Goal: Find specific page/section: Find specific page/section

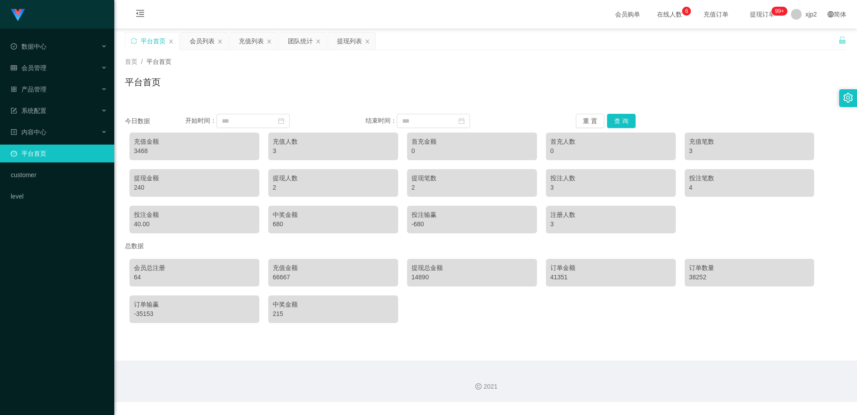
click at [42, 322] on div "Shopee工作台代理端 数据中心 会员管理 会员列表 会员加减打码量 提现列表 赠送彩金 在线用户 陪玩用户 充值列表 会员加扣款 产品管理 系统配置 内容…" at bounding box center [57, 207] width 114 height 415
click at [47, 320] on div "Shopee工作台代理端 数据中心 会员管理 会员列表 会员加减打码量 提现列表 赠送彩金 在线用户 陪玩用户 充值列表 会员加扣款 产品管理 系统配置 内容…" at bounding box center [57, 207] width 114 height 415
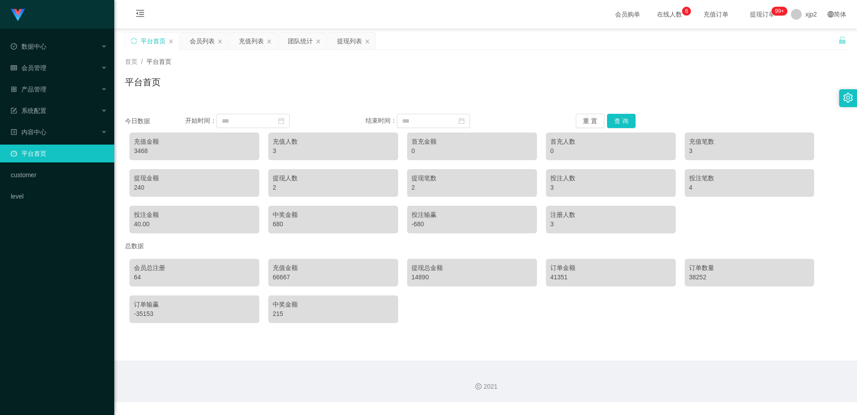
click at [47, 320] on div "Shopee工作台代理端 数据中心 会员管理 会员列表 会员加减打码量 提现列表 赠送彩金 在线用户 陪玩用户 充值列表 会员加扣款 产品管理 系统配置 内容…" at bounding box center [57, 207] width 114 height 415
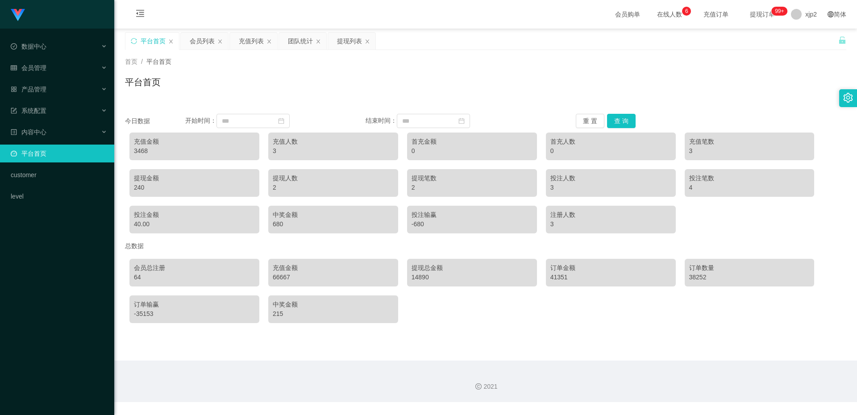
click at [47, 320] on div "Shopee工作台代理端 数据中心 会员管理 会员列表 会员加减打码量 提现列表 赠送彩金 在线用户 陪玩用户 充值列表 会员加扣款 产品管理 系统配置 内容…" at bounding box center [57, 207] width 114 height 415
click at [48, 319] on div "Shopee工作台代理端 数据中心 会员管理 会员列表 会员加减打码量 提现列表 赠送彩金 在线用户 陪玩用户 充值列表 会员加扣款 产品管理 系统配置 内容…" at bounding box center [57, 207] width 114 height 415
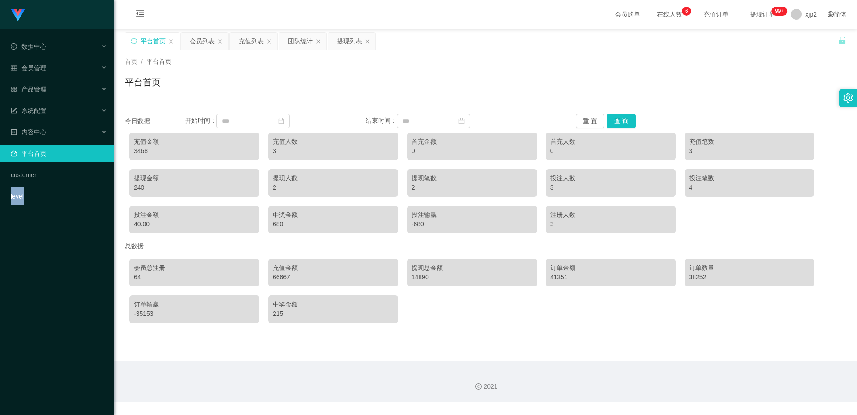
click at [48, 319] on div "Shopee工作台代理端 数据中心 会员管理 会员列表 会员加减打码量 提现列表 赠送彩金 在线用户 陪玩用户 充值列表 会员加扣款 产品管理 系统配置 内容…" at bounding box center [57, 207] width 114 height 415
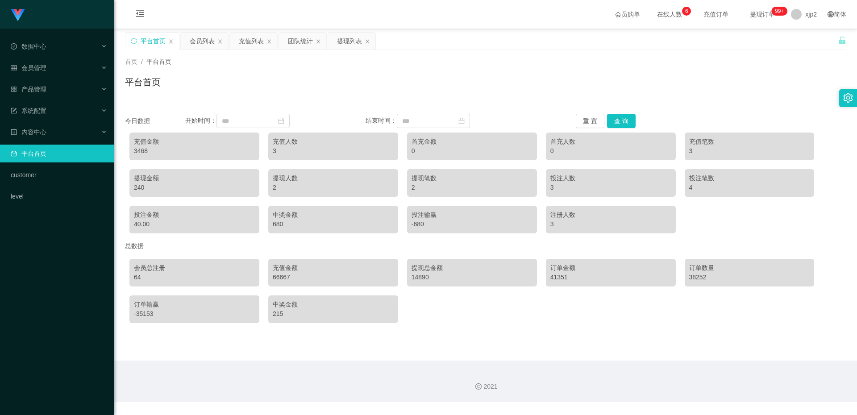
click at [65, 255] on div "Shopee工作台代理端 数据中心 会员管理 产品管理 系统配置 内容中心 平台首页 customer level" at bounding box center [57, 207] width 114 height 415
click at [58, 259] on div "Shopee工作台代理端 数据中心 会员管理 产品管理 系统配置 内容中心 平台首页 customer level" at bounding box center [57, 207] width 114 height 415
click at [57, 259] on div "Shopee工作台代理端 数据中心 会员管理 产品管理 系统配置 内容中心 平台首页 customer level" at bounding box center [57, 207] width 114 height 415
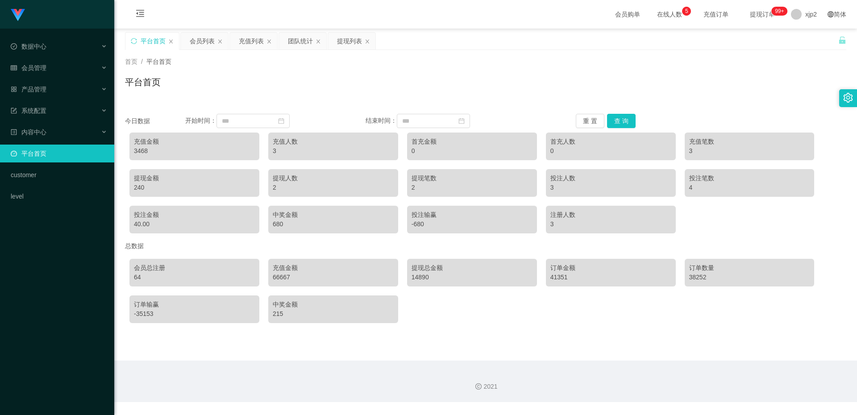
click at [57, 259] on div "Shopee工作台代理端 数据中心 会员管理 产品管理 系统配置 内容中心 平台首页 customer level" at bounding box center [57, 207] width 114 height 415
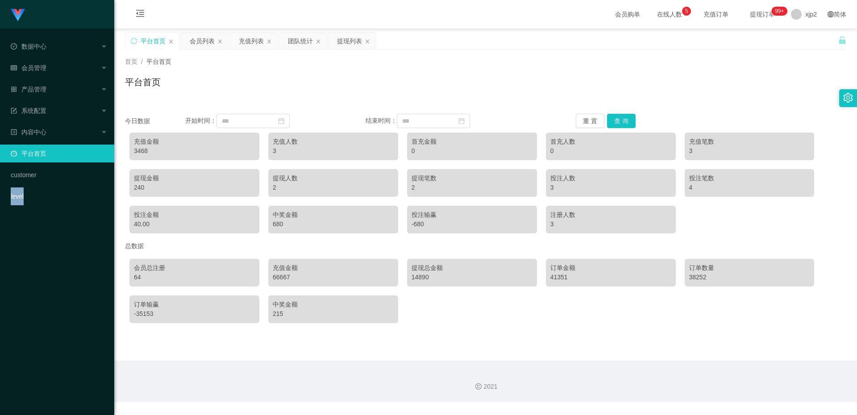
click at [57, 259] on div "Shopee工作台代理端 数据中心 会员管理 产品管理 系统配置 内容中心 平台首页 customer level" at bounding box center [57, 207] width 114 height 415
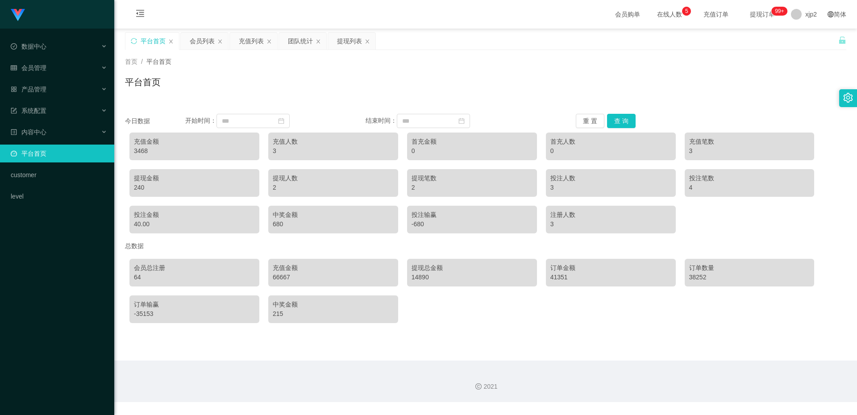
click at [57, 259] on div "Shopee工作台代理端 数据中心 会员管理 产品管理 系统配置 内容中心 平台首页 customer level" at bounding box center [57, 207] width 114 height 415
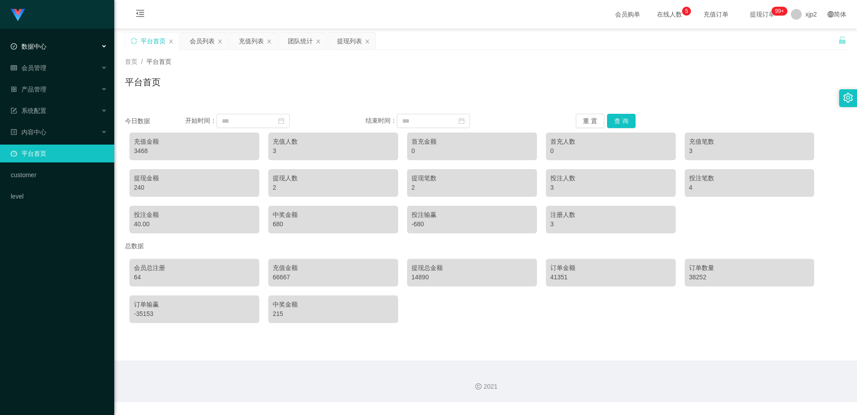
click at [35, 46] on span "数据中心" at bounding box center [29, 46] width 36 height 7
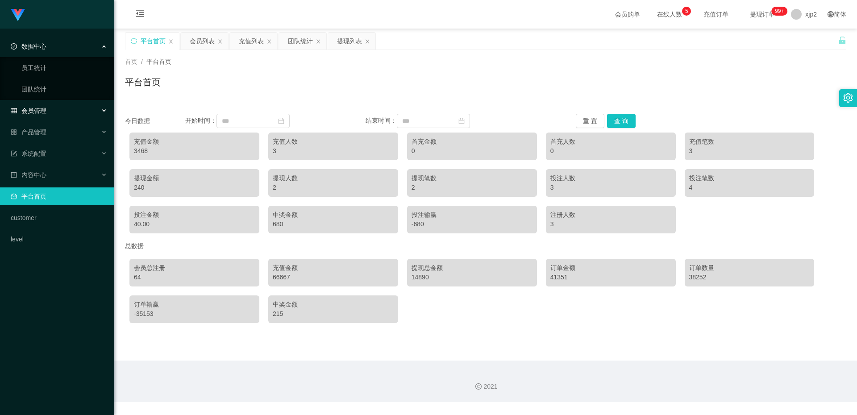
click at [33, 112] on span "会员管理" at bounding box center [29, 110] width 36 height 7
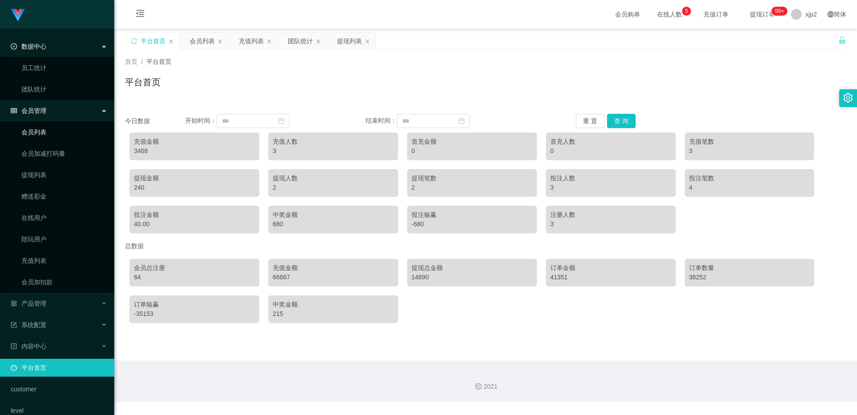
click at [37, 131] on link "会员列表" at bounding box center [64, 132] width 86 height 18
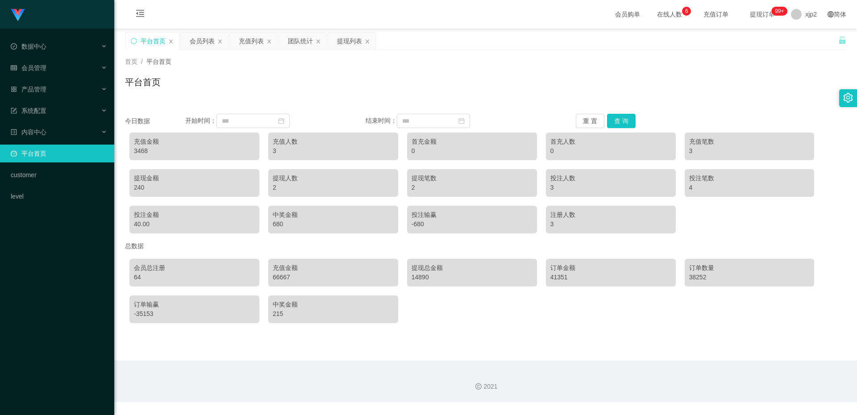
click at [44, 324] on div "Shopee工作台代理端 数据中心 会员管理 会员列表 会员加减打码量 提现列表 赠送彩金 在线用户 陪玩用户 充值列表 会员加扣款 产品管理 系统配置 内容…" at bounding box center [57, 207] width 114 height 415
click at [46, 308] on div "Shopee工作台代理端 数据中心 会员管理 会员列表 会员加减打码量 提现列表 赠送彩金 在线用户 陪玩用户 充值列表 会员加扣款 产品管理 系统配置 内容…" at bounding box center [57, 207] width 114 height 415
click at [54, 289] on div "Shopee工作台代理端 数据中心 会员管理 会员列表 会员加减打码量 提现列表 赠送彩金 在线用户 陪玩用户 充值列表 会员加扣款 产品管理 系统配置 内容…" at bounding box center [57, 207] width 114 height 415
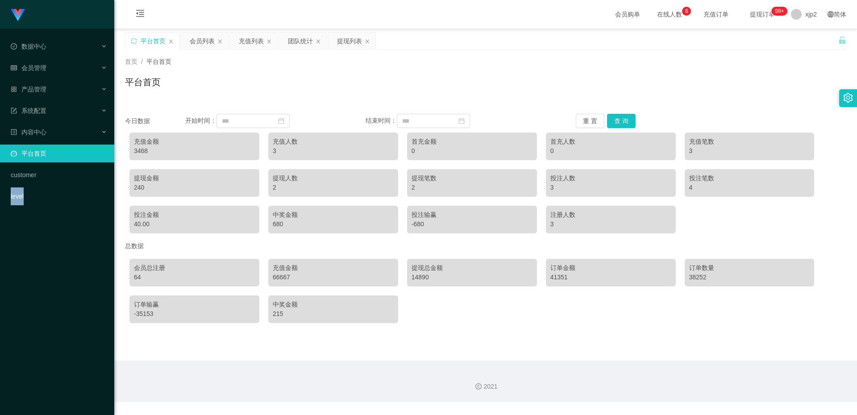
click at [54, 289] on div "Shopee工作台代理端 数据中心 会员管理 会员列表 会员加减打码量 提现列表 赠送彩金 在线用户 陪玩用户 充值列表 会员加扣款 产品管理 系统配置 内容…" at bounding box center [57, 207] width 114 height 415
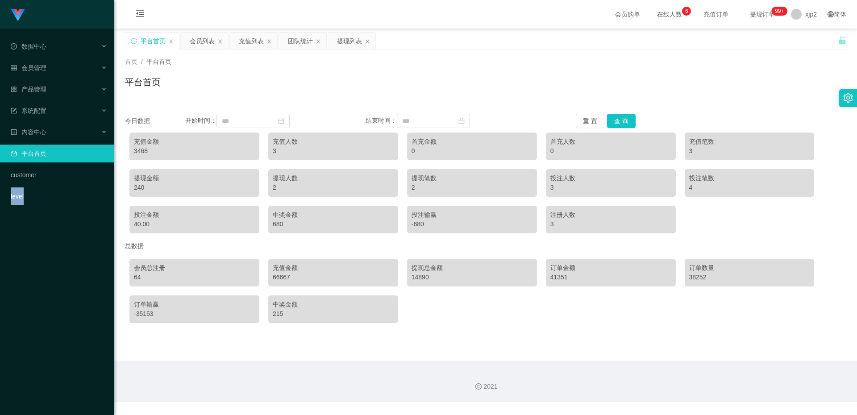
click at [54, 289] on div "Shopee工作台代理端 数据中心 会员管理 会员列表 会员加减打码量 提现列表 赠送彩金 在线用户 陪玩用户 充值列表 会员加扣款 产品管理 系统配置 内容…" at bounding box center [57, 207] width 114 height 415
click at [38, 67] on span "会员管理" at bounding box center [29, 67] width 36 height 7
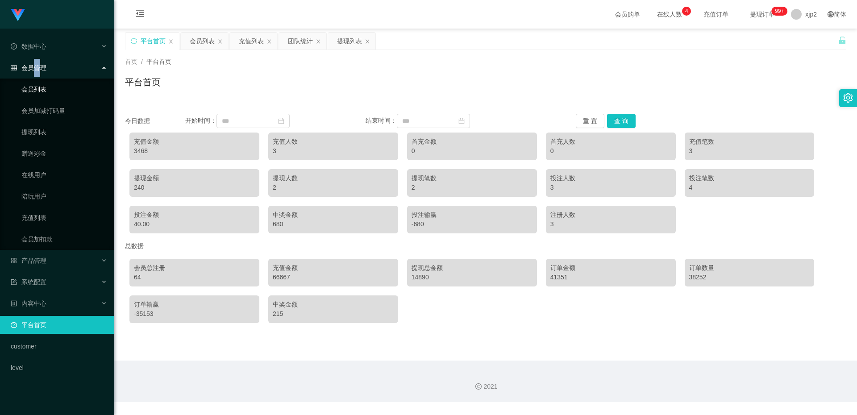
click at [51, 87] on link "会员列表" at bounding box center [64, 89] width 86 height 18
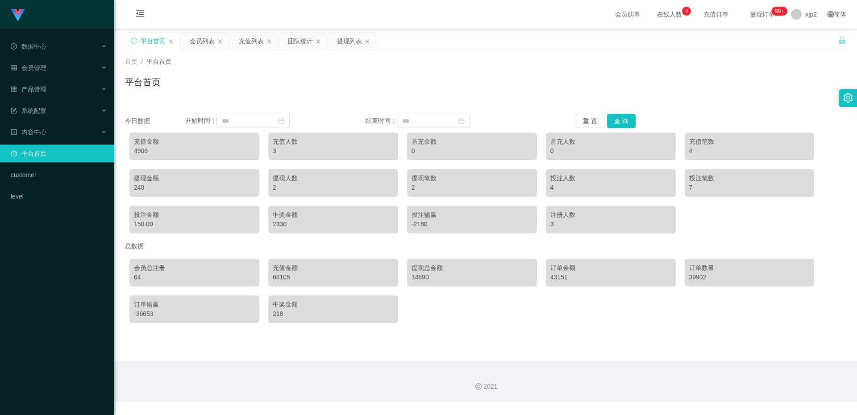
drag, startPoint x: 0, startPoint y: 0, endPoint x: 45, endPoint y: 325, distance: 328.1
click at [44, 325] on div "Shopee工作台代理端 数据中心 会员管理 会员列表 会员加减打码量 提现列表 赠送彩金 在线用户 陪玩用户 充值列表 会员加扣款 产品管理 系统配置 内容…" at bounding box center [57, 207] width 114 height 415
click at [58, 306] on div "Shopee工作台代理端 数据中心 会员管理 会员列表 会员加减打码量 提现列表 赠送彩金 在线用户 陪玩用户 充值列表 会员加扣款 产品管理 系统配置 内容…" at bounding box center [57, 207] width 114 height 415
click at [67, 247] on div "Shopee工作台代理端 数据中心 会员管理 会员列表 会员加减打码量 提现列表 赠送彩金 在线用户 陪玩用户 充值列表 会员加扣款 产品管理 系统配置 内容…" at bounding box center [57, 207] width 114 height 415
click at [63, 250] on div "Shopee工作台代理端 数据中心 会员管理 会员列表 会员加减打码量 提现列表 赠送彩金 在线用户 陪玩用户 充值列表 会员加扣款 产品管理 系统配置 内容…" at bounding box center [57, 207] width 114 height 415
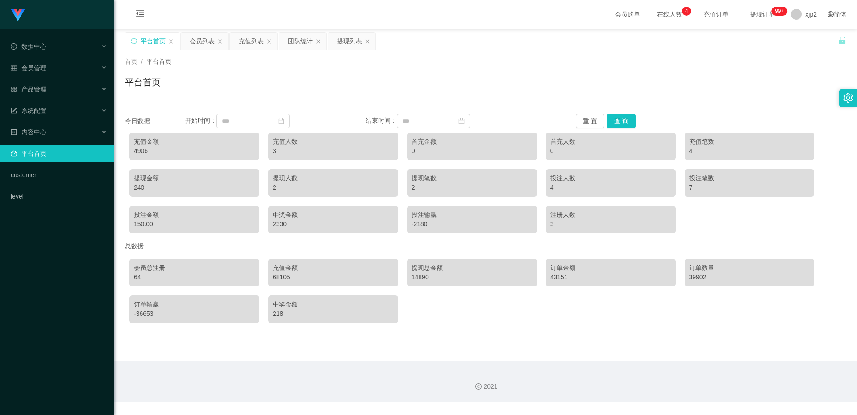
click at [63, 250] on div "Shopee工作台代理端 数据中心 会员管理 会员列表 会员加减打码量 提现列表 赠送彩金 在线用户 陪玩用户 充值列表 会员加扣款 产品管理 系统配置 内容…" at bounding box center [57, 207] width 114 height 415
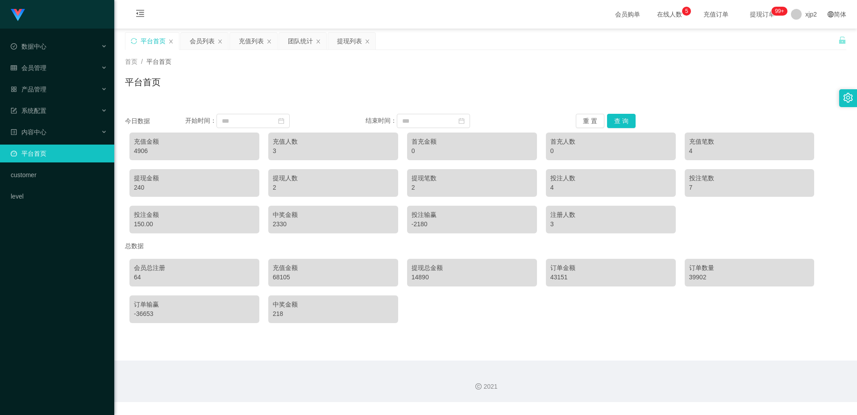
click at [63, 250] on div "Shopee工作台代理端 数据中心 会员管理 会员列表 会员加减打码量 提现列表 赠送彩金 在线用户 陪玩用户 充值列表 会员加扣款 产品管理 系统配置 内容…" at bounding box center [57, 207] width 114 height 415
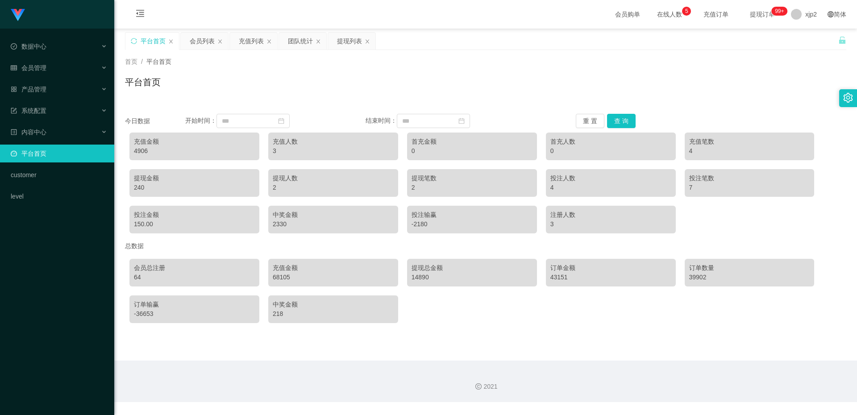
click at [63, 250] on div "Shopee工作台代理端 数据中心 会员管理 会员列表 会员加减打码量 提现列表 赠送彩金 在线用户 陪玩用户 充值列表 会员加扣款 产品管理 系统配置 内容…" at bounding box center [57, 207] width 114 height 415
click at [62, 278] on div "Shopee工作台代理端 数据中心 会员管理 会员列表 会员加减打码量 提现列表 赠送彩金 在线用户 陪玩用户 充值列表 会员加扣款 产品管理 系统配置 内容…" at bounding box center [57, 207] width 114 height 415
click at [51, 278] on div "Shopee工作台代理端 数据中心 会员管理 会员列表 会员加减打码量 提现列表 赠送彩金 在线用户 陪玩用户 充值列表 会员加扣款 产品管理 系统配置 内容…" at bounding box center [57, 207] width 114 height 415
click at [200, 343] on main "关闭左侧 关闭右侧 关闭其它 刷新页面 平台首页 会员列表 充值列表 团队统计 提现列表 首页 / 平台首页 / 平台首页 今日数据 开始时间： 结束时间： …" at bounding box center [485, 195] width 743 height 332
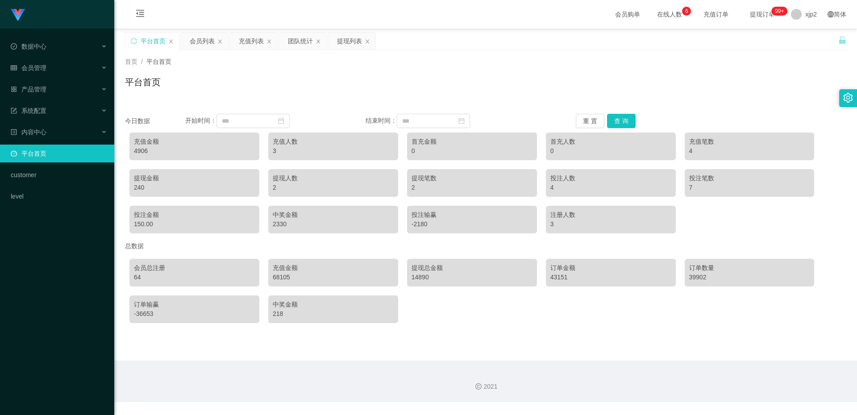
click at [200, 343] on main "关闭左侧 关闭右侧 关闭其它 刷新页面 平台首页 会员列表 充值列表 团队统计 提现列表 首页 / 平台首页 / 平台首页 今日数据 开始时间： 结束时间： …" at bounding box center [485, 195] width 743 height 332
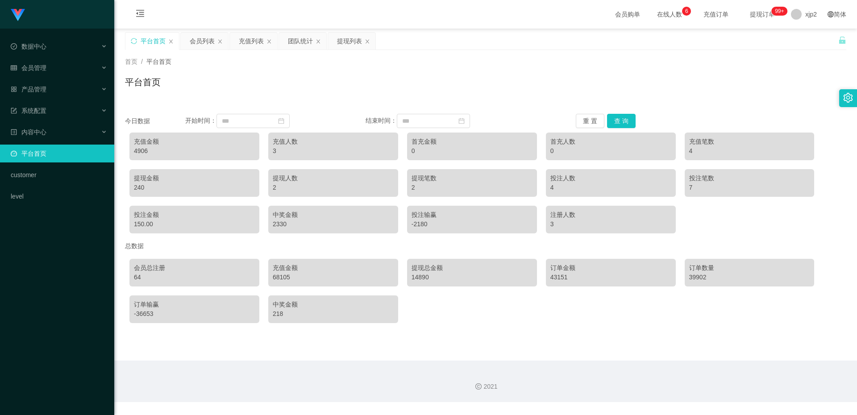
click at [200, 343] on main "关闭左侧 关闭右侧 关闭其它 刷新页面 平台首页 会员列表 充值列表 团队统计 提现列表 首页 / 平台首页 / 平台首页 今日数据 开始时间： 结束时间： …" at bounding box center [485, 195] width 743 height 332
click at [200, 342] on main "关闭左侧 关闭右侧 关闭其它 刷新页面 平台首页 会员列表 充值列表 团队统计 提现列表 首页 / 平台首页 / 平台首页 今日数据 开始时间： 结束时间： …" at bounding box center [485, 195] width 743 height 332
click at [197, 344] on main "关闭左侧 关闭右侧 关闭其它 刷新页面 平台首页 会员列表 充值列表 团队统计 提现列表 首页 / 平台首页 / 平台首页 今日数据 开始时间： 结束时间： …" at bounding box center [485, 195] width 743 height 332
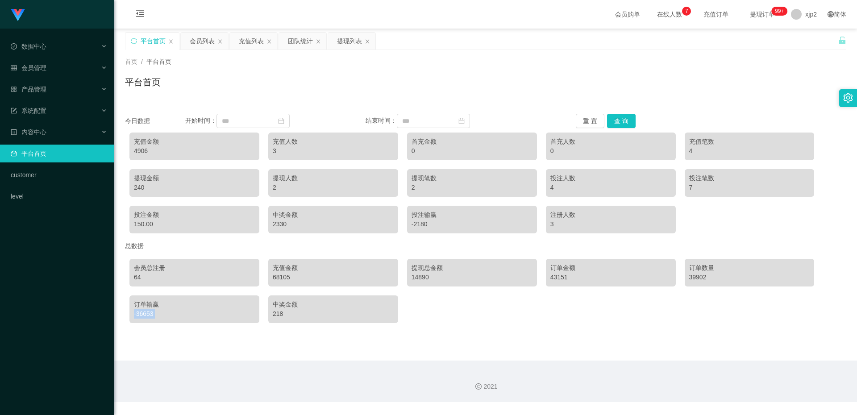
click at [197, 344] on main "关闭左侧 关闭右侧 关闭其它 刷新页面 平台首页 会员列表 充值列表 团队统计 提现列表 首页 / 平台首页 / 平台首页 今日数据 开始时间： 结束时间： …" at bounding box center [485, 195] width 743 height 332
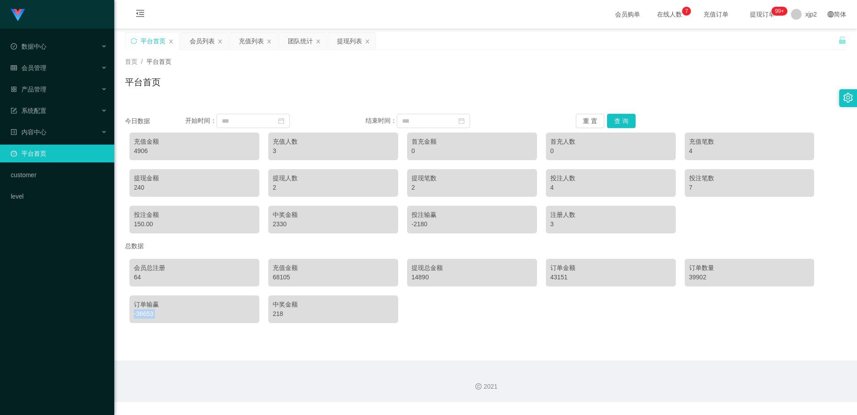
click at [197, 344] on main "关闭左侧 关闭右侧 关闭其它 刷新页面 平台首页 会员列表 充值列表 团队统计 提现列表 首页 / 平台首页 / 平台首页 今日数据 开始时间： 结束时间： …" at bounding box center [485, 195] width 743 height 332
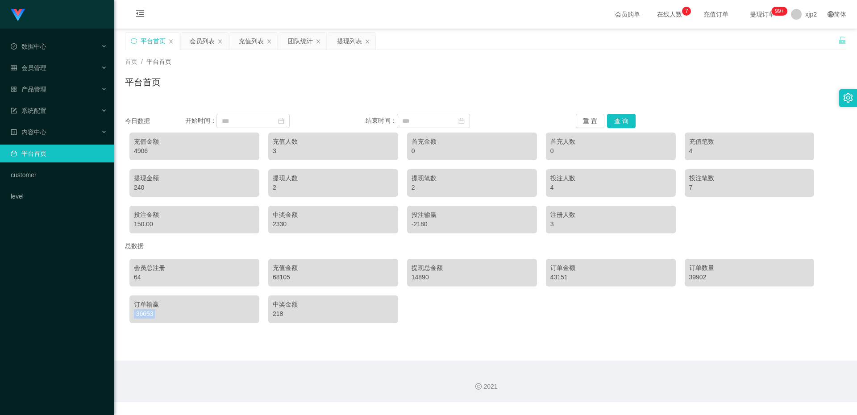
click at [197, 344] on main "关闭左侧 关闭右侧 关闭其它 刷新页面 平台首页 会员列表 充值列表 团队统计 提现列表 首页 / 平台首页 / 平台首页 今日数据 开始时间： 结束时间： …" at bounding box center [485, 195] width 743 height 332
